Goal: Task Accomplishment & Management: Complete application form

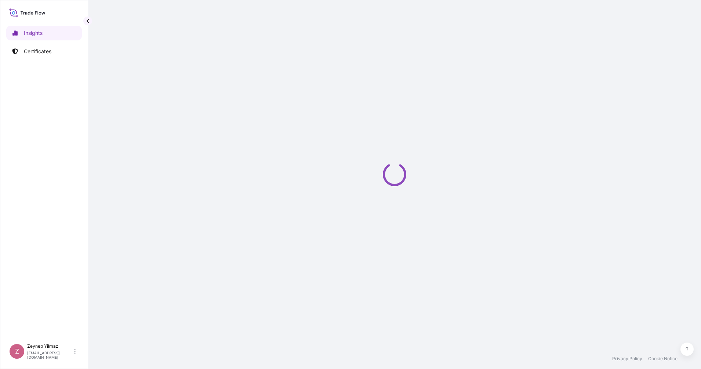
select select "2025"
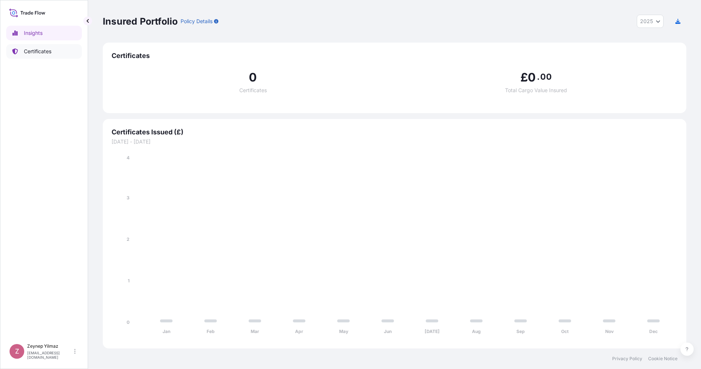
click at [43, 52] on p "Certificates" at bounding box center [38, 51] width 28 height 7
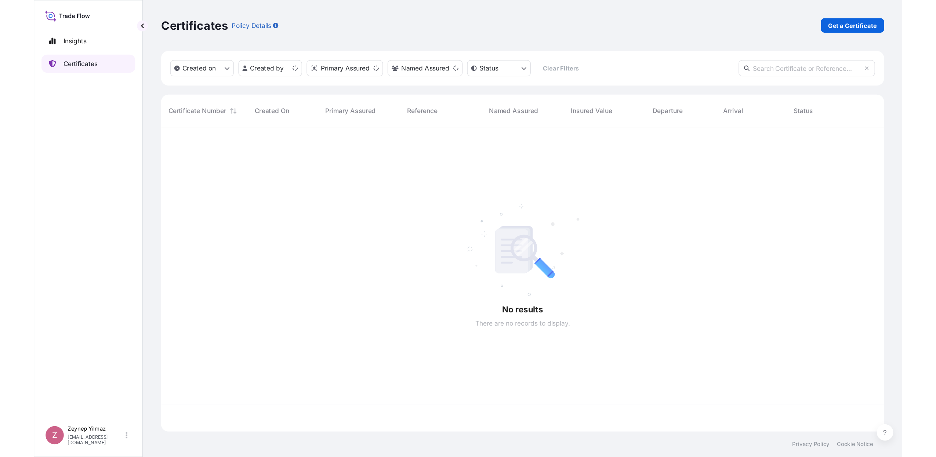
scroll to position [243, 577]
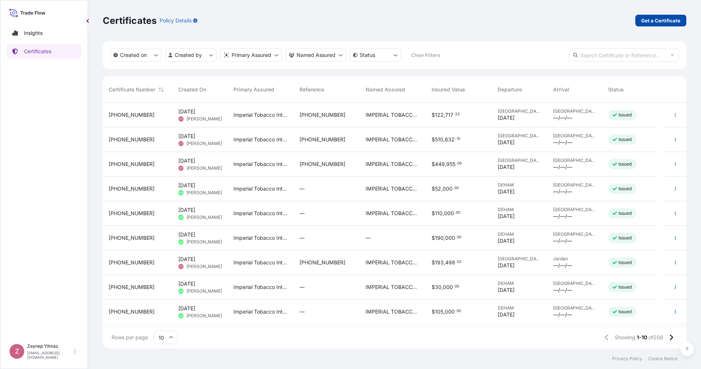
click at [672, 21] on p "Get a Certificate" at bounding box center [660, 20] width 39 height 7
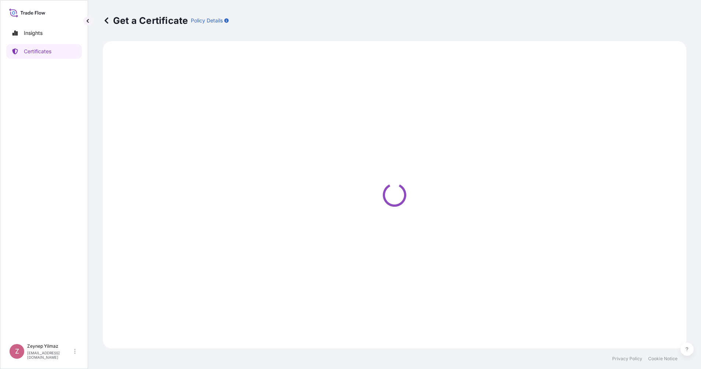
select select "Sea"
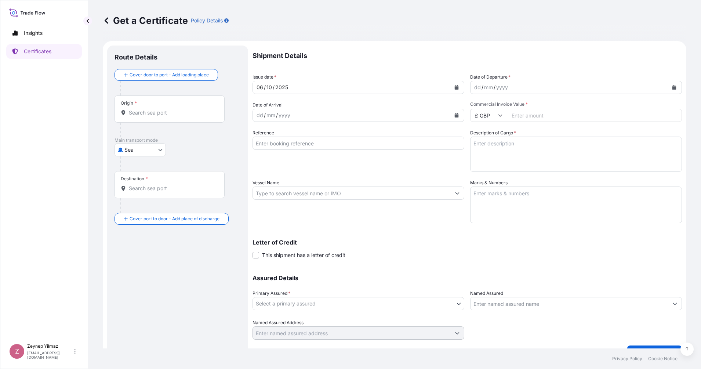
click at [179, 114] on input "Origin *" at bounding box center [172, 112] width 87 height 7
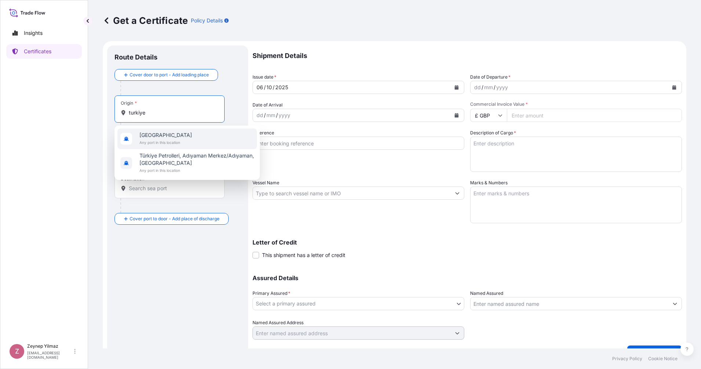
click at [150, 137] on span "[GEOGRAPHIC_DATA]" at bounding box center [166, 134] width 53 height 7
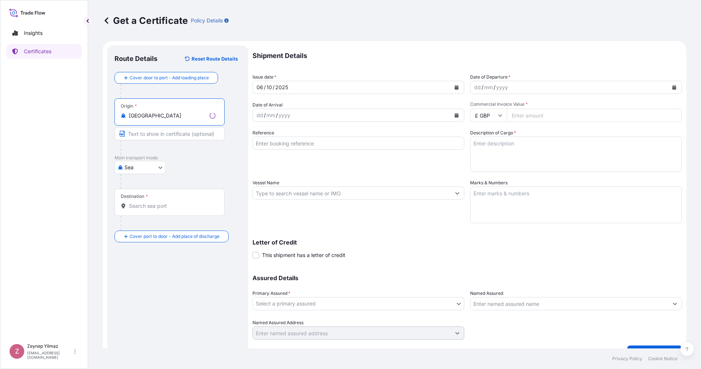
type input "[GEOGRAPHIC_DATA]"
click at [145, 210] on div "Destination *" at bounding box center [170, 202] width 110 height 27
click at [145, 210] on input "Destination *" at bounding box center [172, 205] width 87 height 7
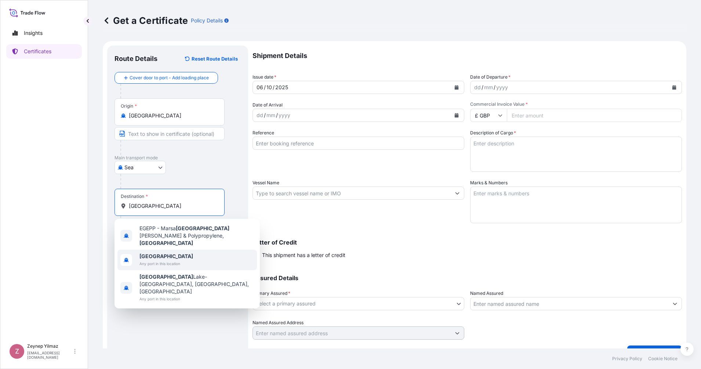
click at [172, 253] on span "[GEOGRAPHIC_DATA]" at bounding box center [167, 256] width 54 height 7
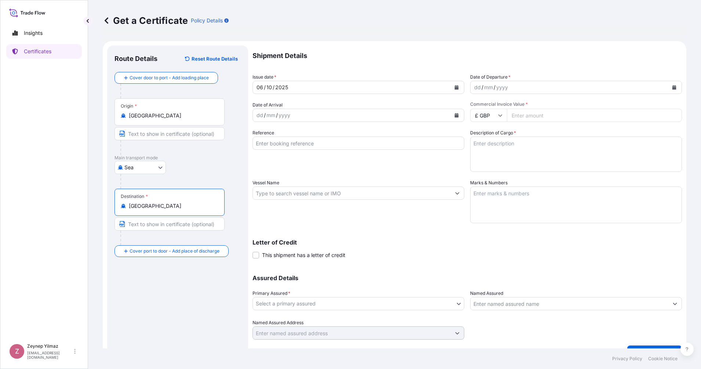
type input "[GEOGRAPHIC_DATA]"
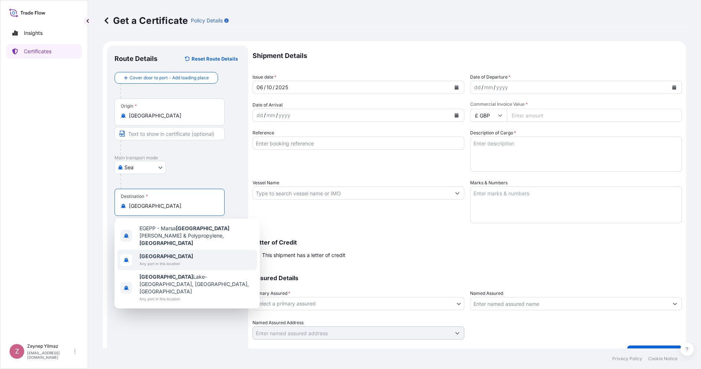
click at [157, 260] on span "Any port in this location" at bounding box center [167, 263] width 54 height 7
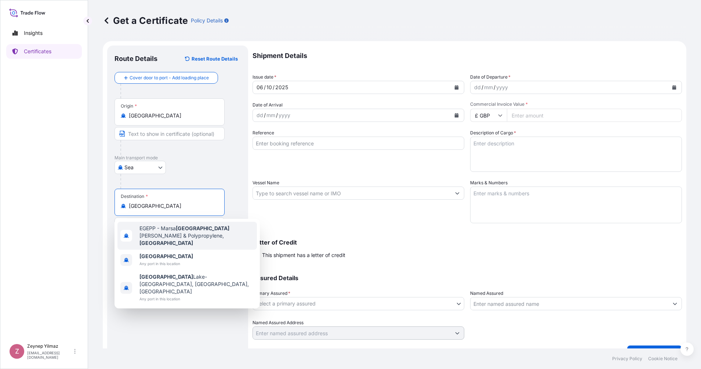
click at [460, 89] on div "[DATE]" at bounding box center [359, 87] width 212 height 13
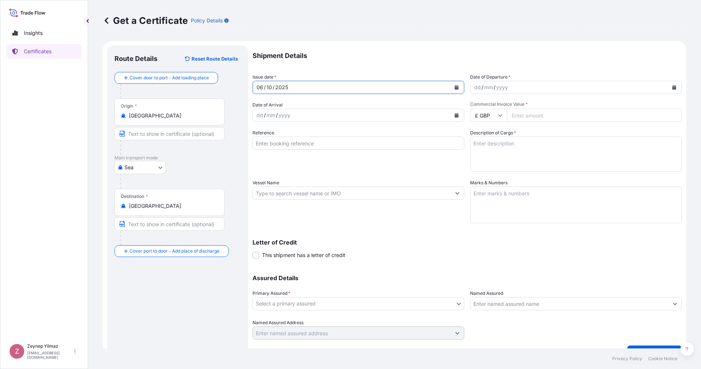
click at [457, 88] on button "Calendar" at bounding box center [457, 88] width 12 height 12
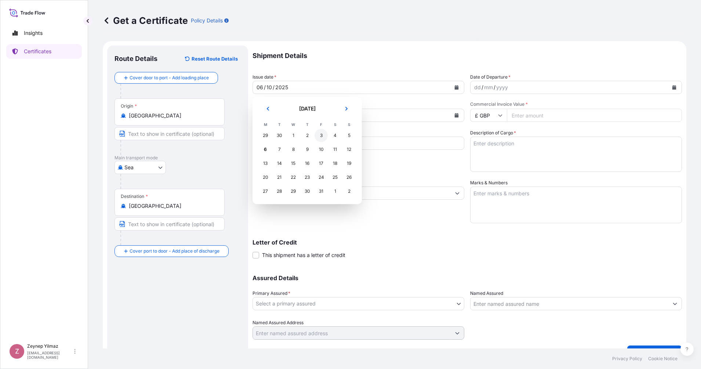
click at [323, 136] on div "3" at bounding box center [321, 135] width 13 height 13
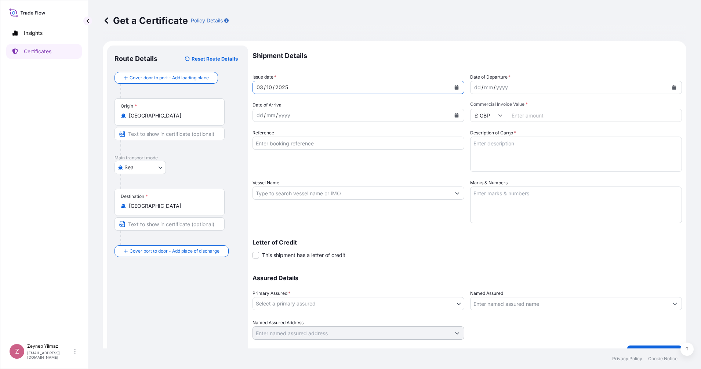
click at [673, 87] on icon "Calendar" at bounding box center [675, 87] width 4 height 4
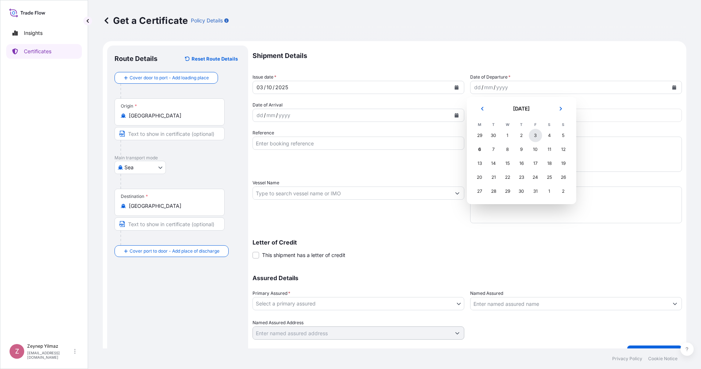
click at [539, 134] on div "3" at bounding box center [535, 135] width 13 height 13
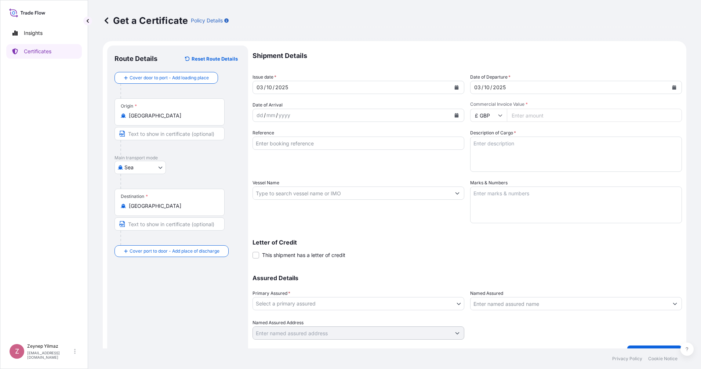
click at [498, 116] on icon at bounding box center [500, 115] width 4 height 4
click at [483, 173] on div "$ USD" at bounding box center [485, 166] width 31 height 14
type input "$ USD"
click at [525, 116] on input "Commercial Invoice Value *" at bounding box center [594, 115] width 175 height 13
click at [546, 113] on input "396996" at bounding box center [594, 115] width 175 height 13
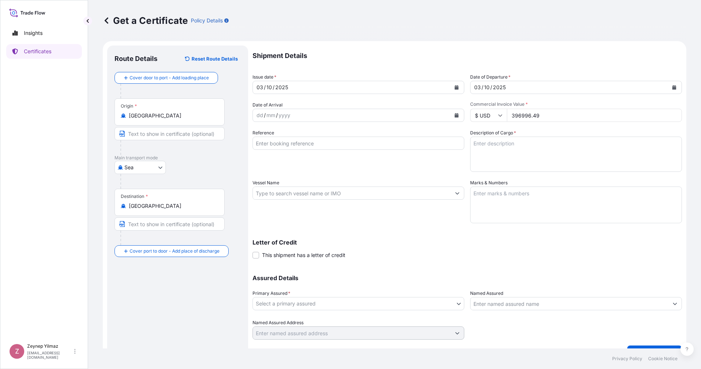
type input "396996.49"
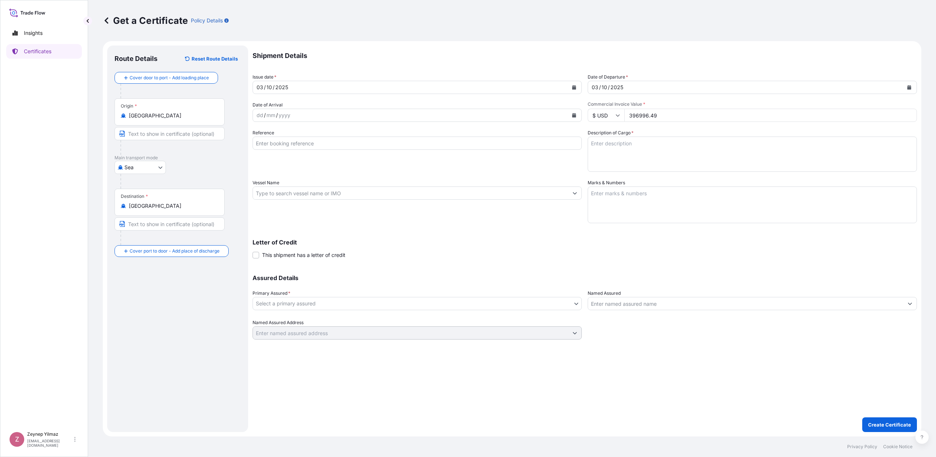
click at [295, 147] on input "Reference" at bounding box center [417, 143] width 329 height 13
paste input "[PHONE_NUMBER]"
type input "[PHONE_NUMBER]"
click at [461, 169] on div "Reference [PHONE_NUMBER]" at bounding box center [417, 150] width 329 height 43
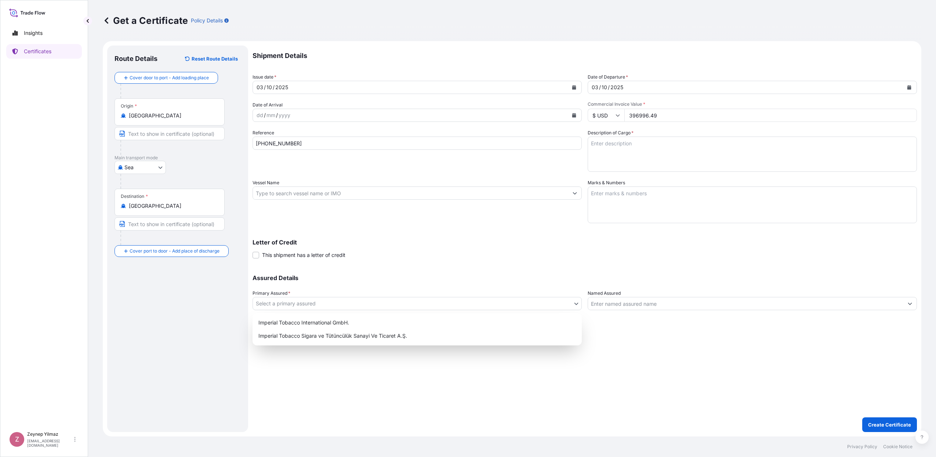
click at [354, 307] on body "Insights Certificates Z [PERSON_NAME] [EMAIL_ADDRESS][DOMAIN_NAME] Get a Certif…" at bounding box center [468, 228] width 936 height 457
click at [311, 322] on div "Imperial Tobacco International GmbH." at bounding box center [417, 322] width 323 height 13
select select "31693"
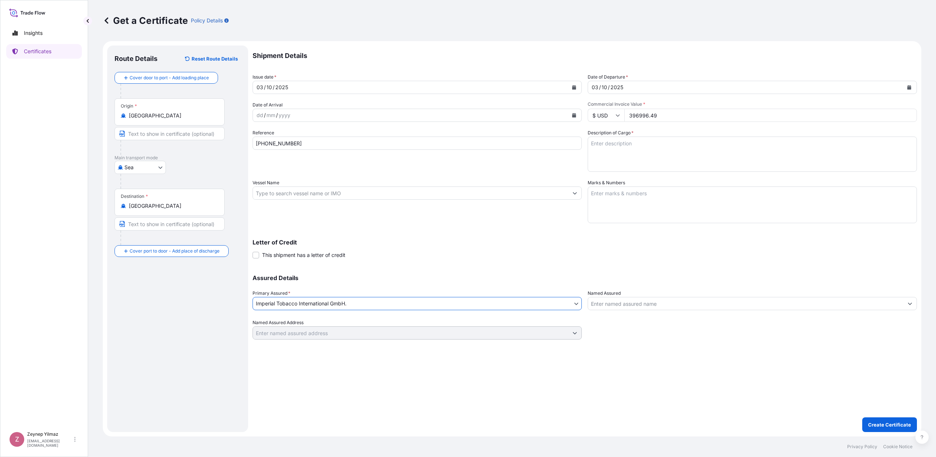
click at [605, 309] on input "Named Assured" at bounding box center [745, 303] width 315 height 13
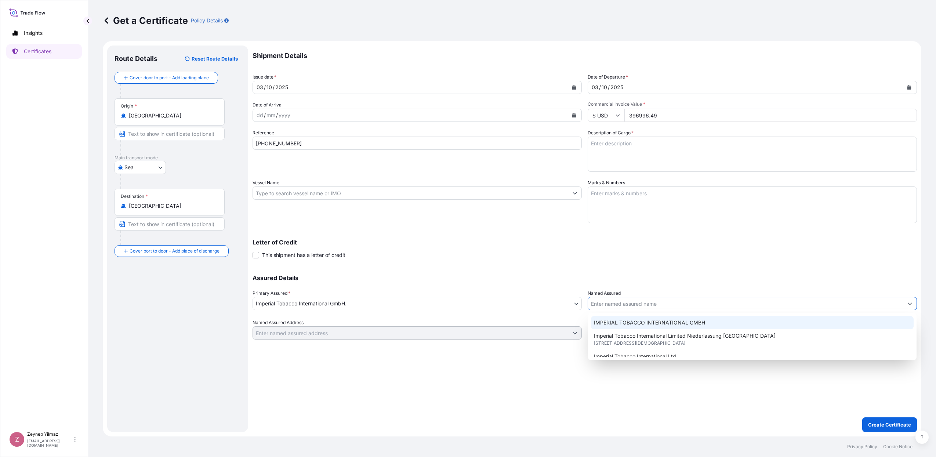
click at [609, 321] on span "IMPERIAL TOBACCO INTERNATIONAL GMBH" at bounding box center [649, 322] width 111 height 7
type input "IMPERIAL TOBACCO INTERNATIONAL GMBH"
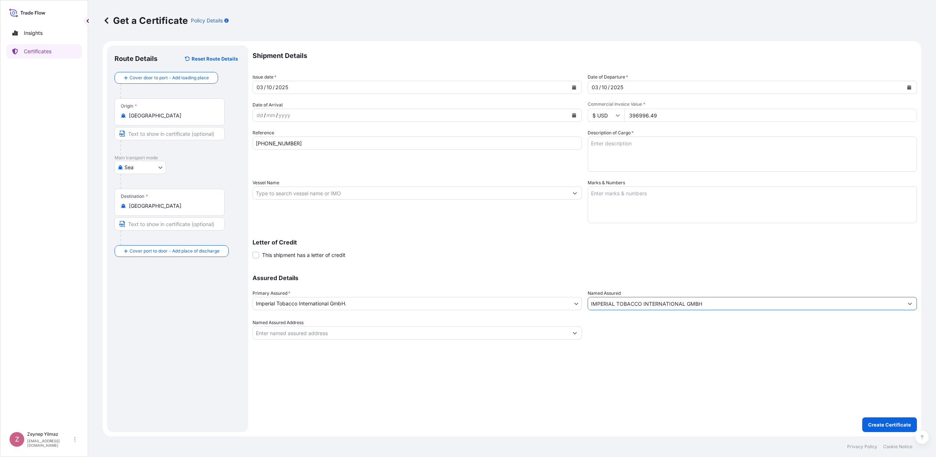
click at [566, 266] on div "Assured Details Primary Assured * Imperial Tobacco International GmbH. Imperial…" at bounding box center [585, 302] width 665 height 73
click at [612, 146] on textarea "Description of Cargo *" at bounding box center [752, 154] width 329 height 35
paste textarea "Exporter Taxation Number: DE325209437 Importer Taxation Number: 261981749 548 c…"
click at [592, 150] on textarea "Exporter Taxation Number: DE325209437 Importer Taxation Number: 261981749 548 c…" at bounding box center [752, 154] width 329 height 35
click at [600, 158] on textarea "Exporter Taxation Number: DE325209437 Importer Taxation Number: 261981749 548 c…" at bounding box center [752, 154] width 329 height 35
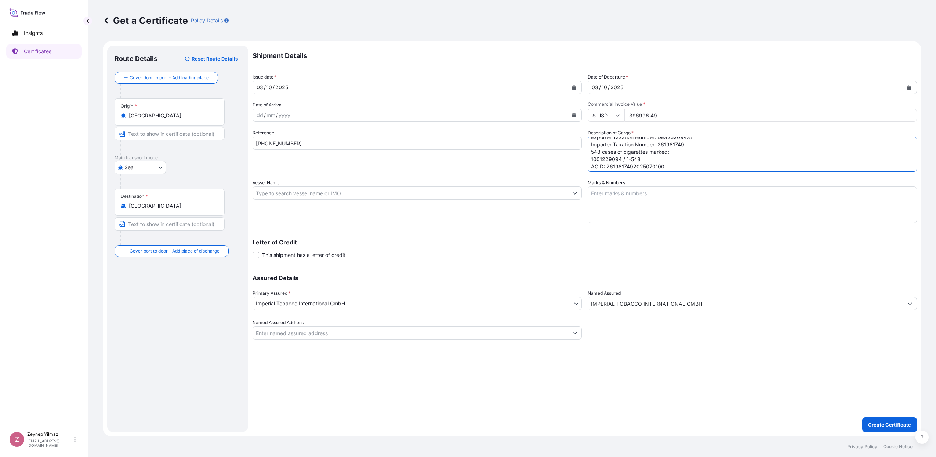
scroll to position [8, 0]
drag, startPoint x: 664, startPoint y: 165, endPoint x: 608, endPoint y: 164, distance: 55.8
click at [608, 164] on textarea "Exporter Taxation Number: DE325209437 Importer Taxation Number: 261981749 548 c…" at bounding box center [752, 154] width 329 height 35
click at [600, 158] on textarea "Exporter Taxation Number: DE325209437 Importer Taxation Number: 261981749 548 c…" at bounding box center [752, 154] width 329 height 35
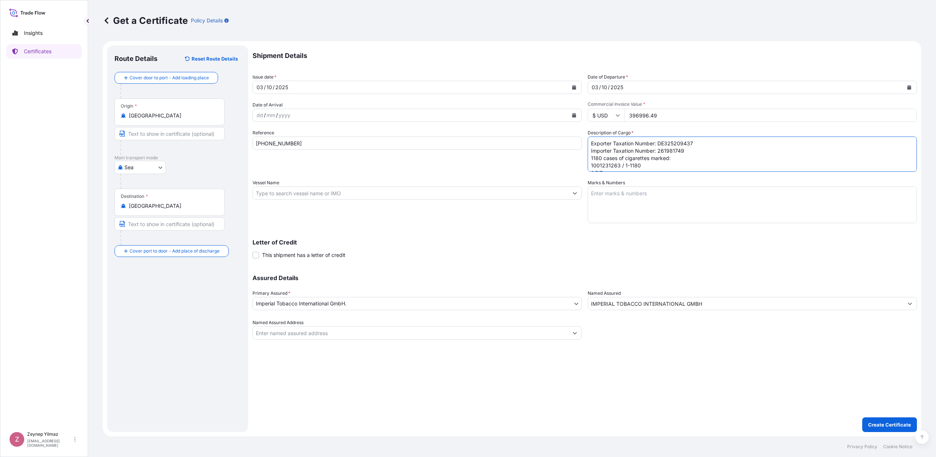
scroll to position [4, 0]
paste textarea "2619817492025100014"
type textarea "Exporter Taxation Number: DE325209437 Importer Taxation Number: 261981749 1180 …"
click at [537, 225] on div "Shipment Details Issue date * [DATE] Date of Departure * [DATE] Date of Arrival…" at bounding box center [585, 193] width 665 height 294
click at [701, 369] on p "Create Certificate" at bounding box center [889, 424] width 43 height 7
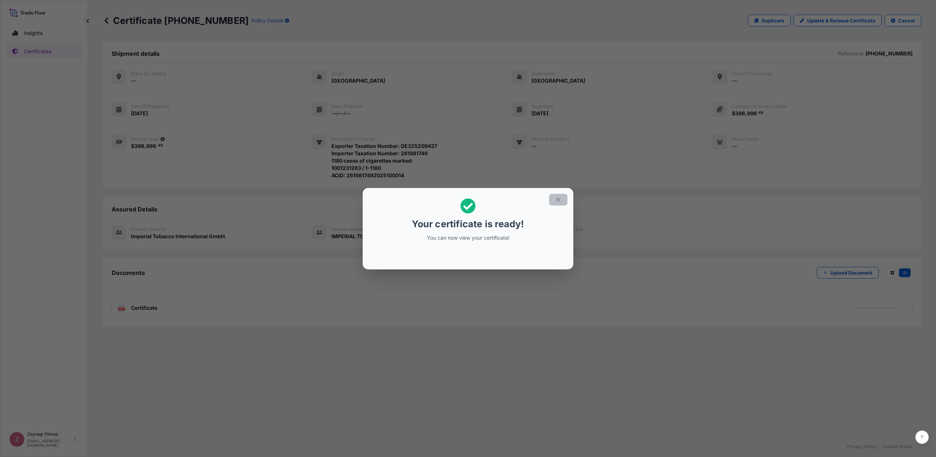
click at [558, 202] on icon "button" at bounding box center [558, 199] width 7 height 7
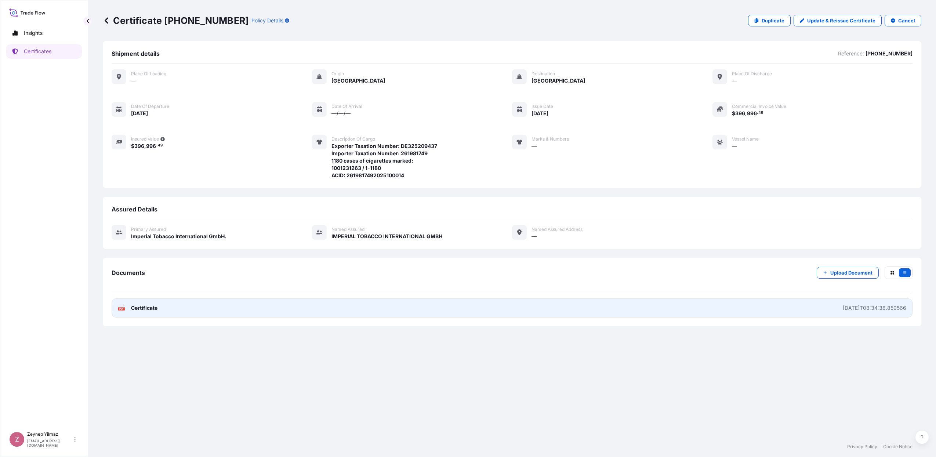
click at [370, 314] on link "PDF Certificate [DATE]T08:34:38.859566" at bounding box center [512, 307] width 801 height 19
